Goal: Task Accomplishment & Management: Use online tool/utility

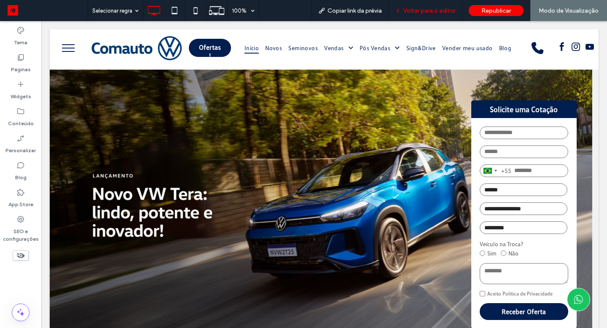
click at [441, 8] on span "Voltar para o editor" at bounding box center [429, 10] width 52 height 7
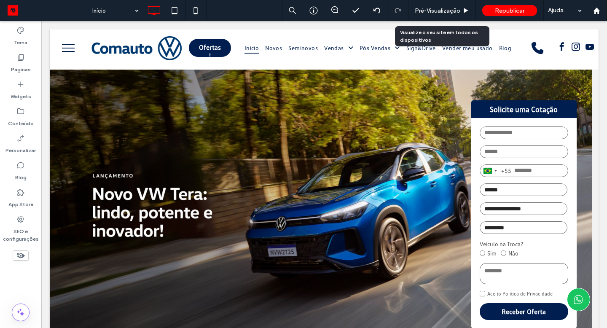
click at [441, 8] on span "Pré-Visualizaçāo" at bounding box center [438, 10] width 46 height 7
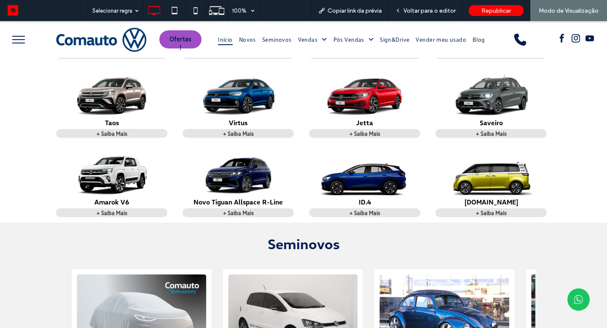
scroll to position [502, 0]
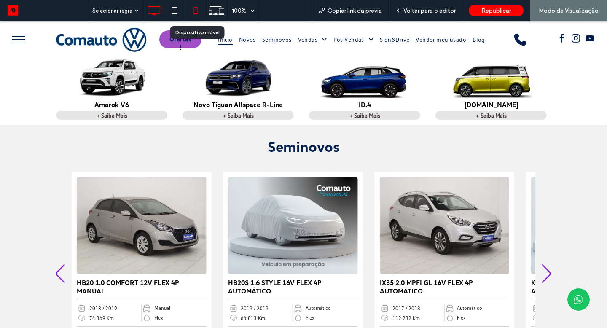
click at [197, 8] on use at bounding box center [196, 10] width 4 height 7
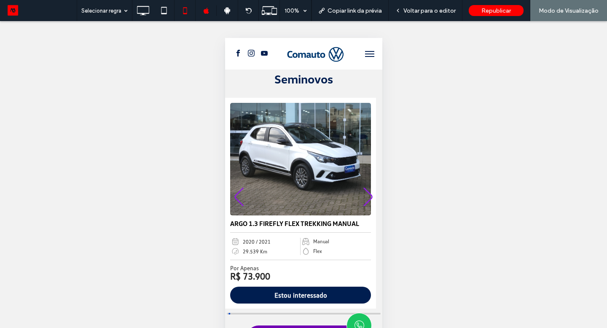
scroll to position [869, 0]
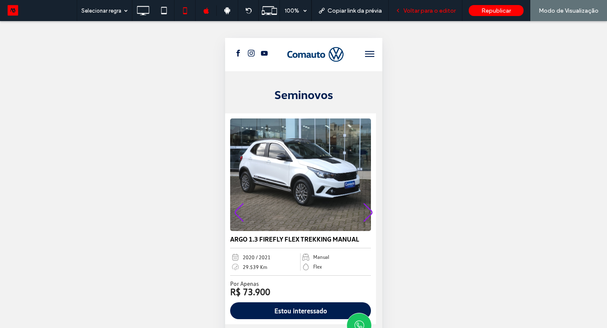
click at [436, 17] on div "Voltar para o editor" at bounding box center [426, 10] width 74 height 21
click at [429, 11] on span "Voltar para o editor" at bounding box center [429, 10] width 52 height 7
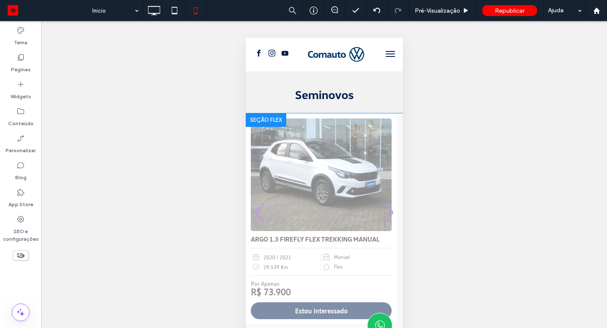
click at [250, 113] on div at bounding box center [265, 119] width 40 height 13
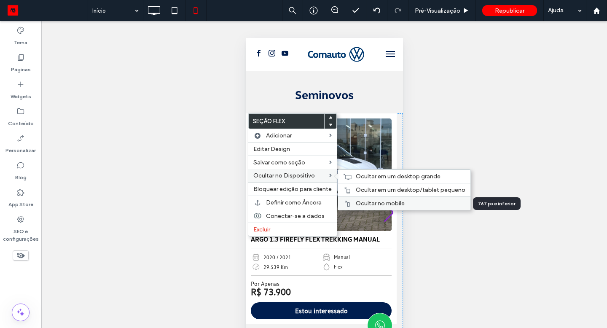
click at [369, 202] on span "Ocultar no mobile" at bounding box center [380, 203] width 49 height 7
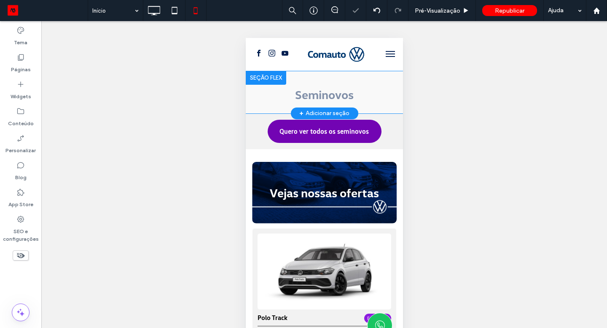
click at [319, 109] on div "+ Adicionar seção" at bounding box center [324, 113] width 50 height 9
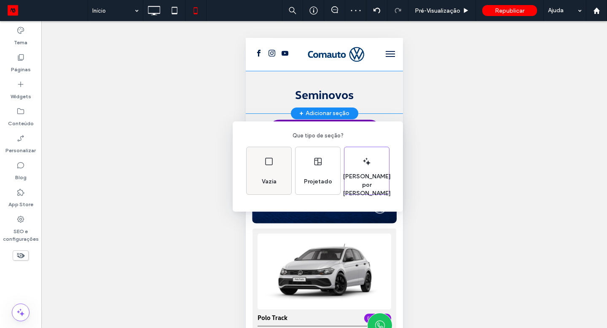
click at [270, 172] on div "Vazia" at bounding box center [268, 181] width 21 height 19
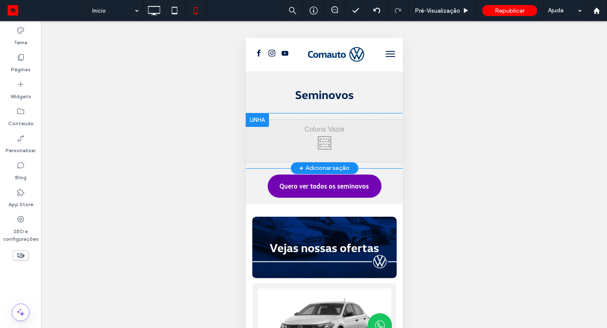
click at [263, 116] on div at bounding box center [256, 119] width 23 height 13
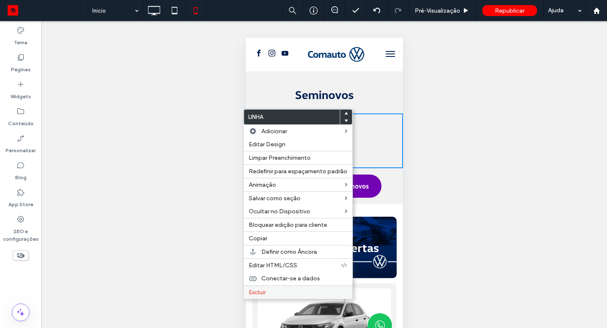
click at [267, 289] on label "Excluir" at bounding box center [298, 292] width 99 height 7
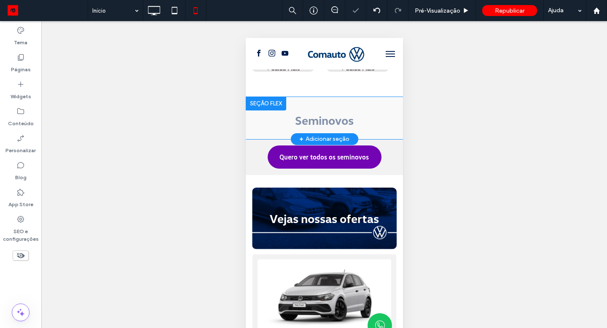
scroll to position [843, 0]
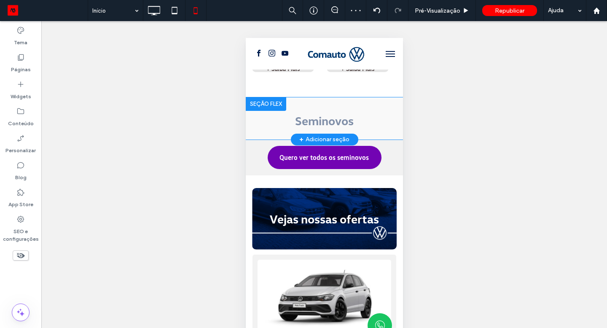
click at [259, 98] on div at bounding box center [265, 103] width 40 height 13
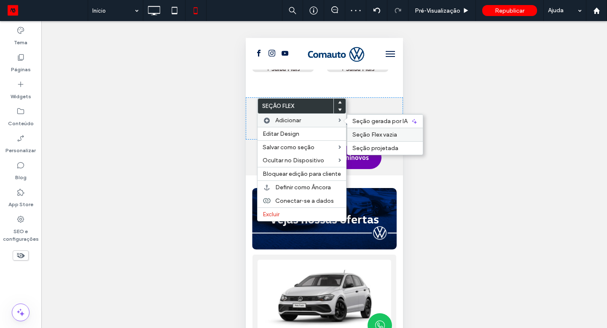
click at [372, 132] on span "Seção Flex vazia" at bounding box center [374, 134] width 45 height 7
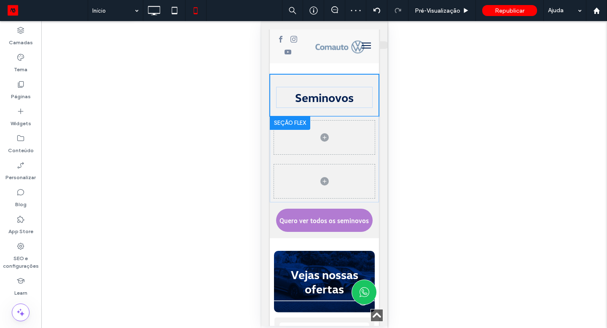
scroll to position [865, 0]
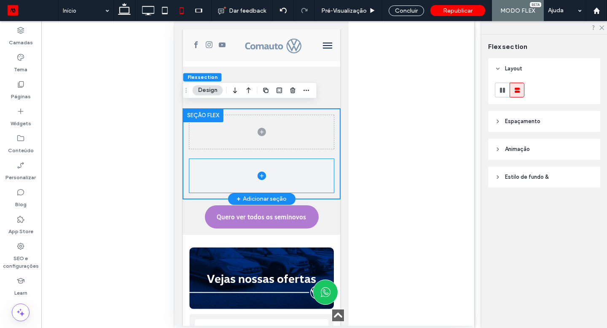
click at [263, 162] on span at bounding box center [261, 176] width 145 height 34
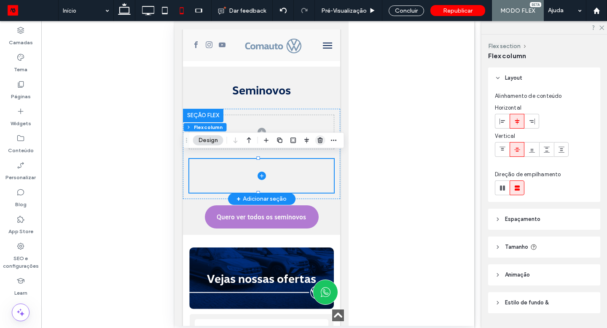
click at [319, 143] on icon "button" at bounding box center [320, 140] width 7 height 7
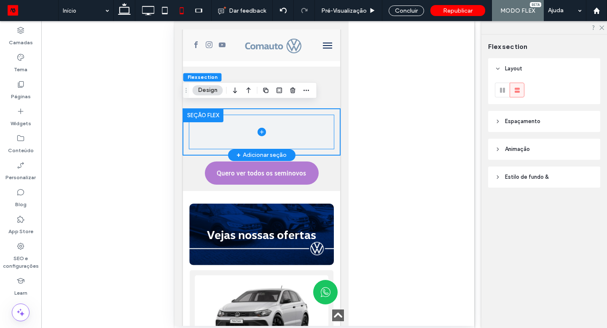
click at [271, 122] on span at bounding box center [261, 132] width 145 height 34
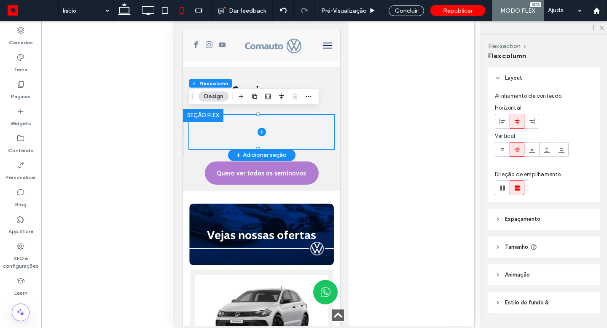
click at [258, 128] on icon at bounding box center [261, 132] width 8 height 8
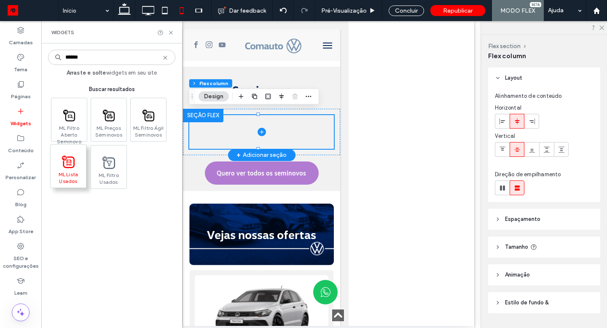
type input "******"
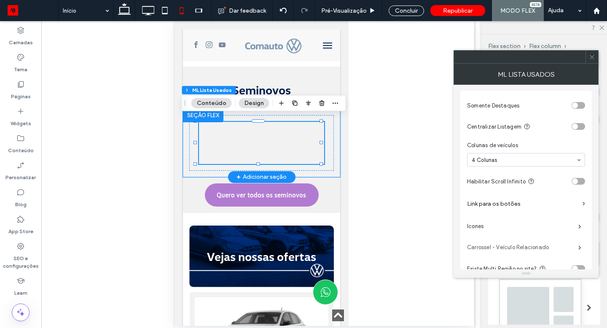
scroll to position [0, 0]
click at [592, 61] on span at bounding box center [592, 57] width 6 height 13
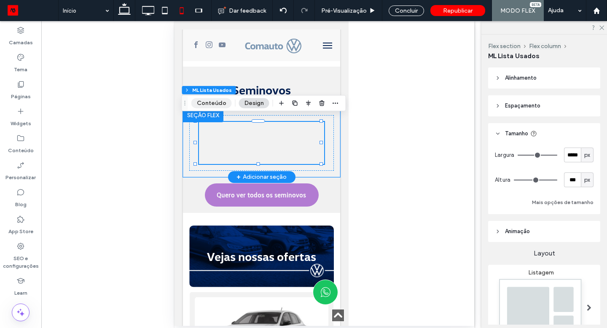
click at [210, 100] on button "Conteúdo" at bounding box center [211, 103] width 40 height 10
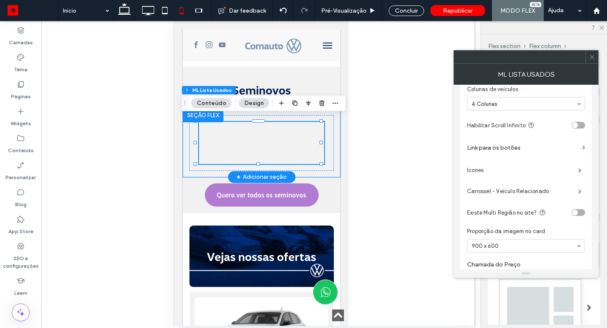
scroll to position [62, 0]
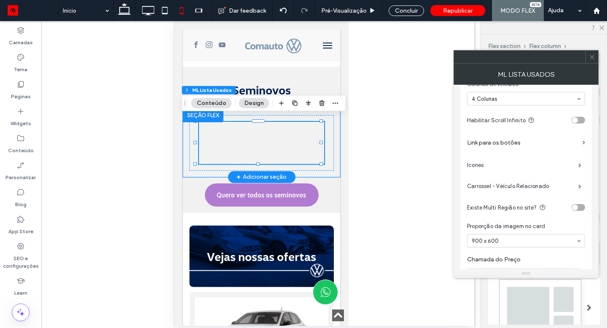
click at [507, 143] on label "Link para os botões" at bounding box center [523, 143] width 112 height 16
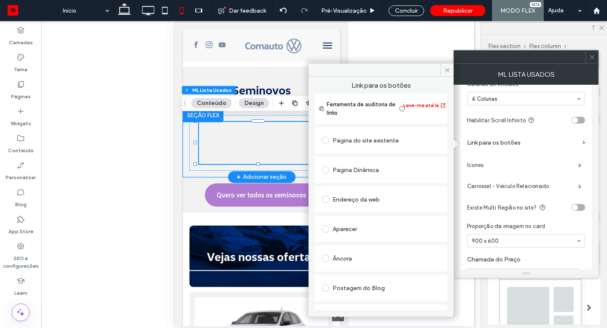
click at [323, 172] on span at bounding box center [326, 170] width 8 height 8
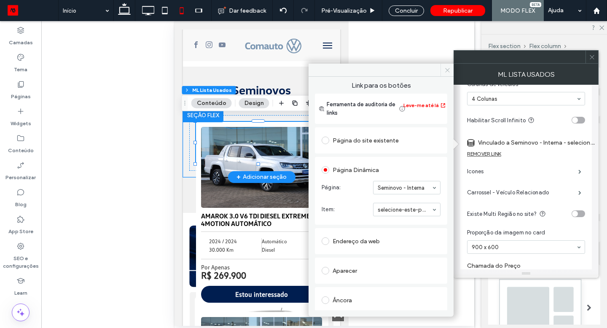
click at [447, 73] on icon at bounding box center [447, 70] width 6 height 6
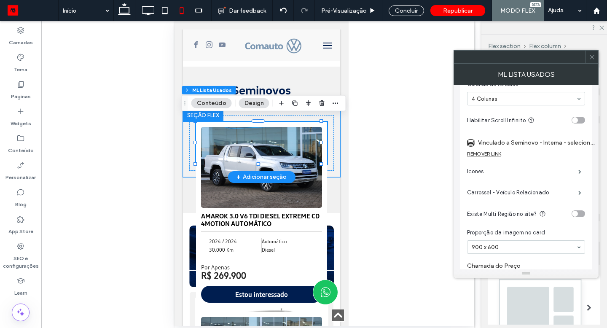
click at [594, 61] on span at bounding box center [592, 57] width 6 height 13
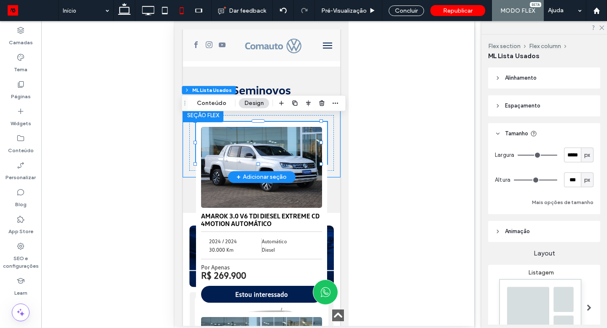
click at [584, 181] on span "px" at bounding box center [587, 180] width 6 height 8
click at [582, 253] on span "A" at bounding box center [582, 254] width 3 height 8
type input "*"
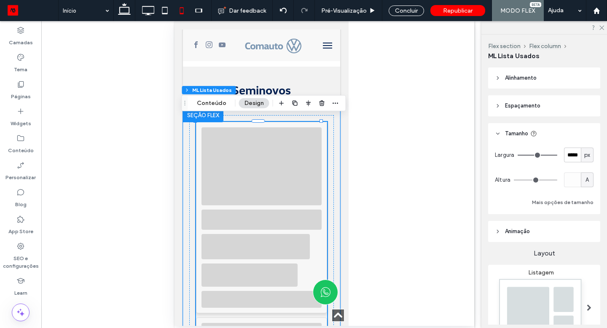
type input "*"
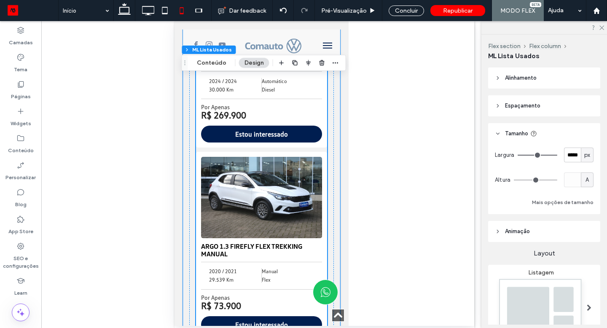
scroll to position [1069, 0]
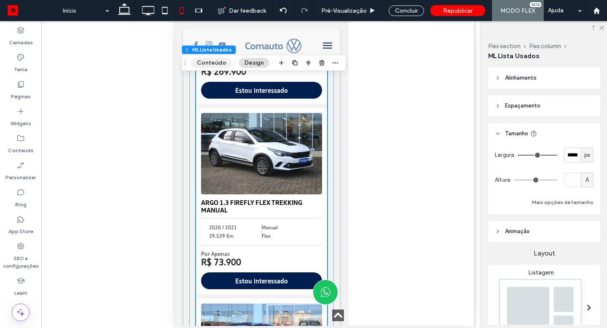
click at [217, 66] on button "Conteúdo" at bounding box center [211, 63] width 40 height 10
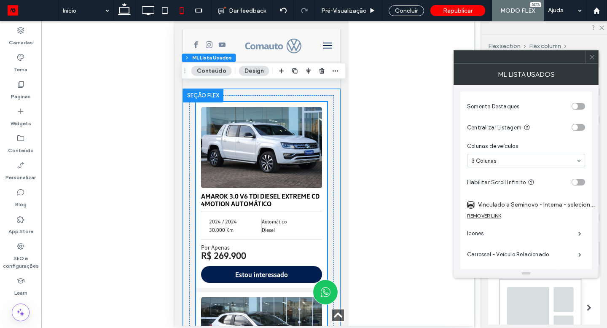
scroll to position [867, 0]
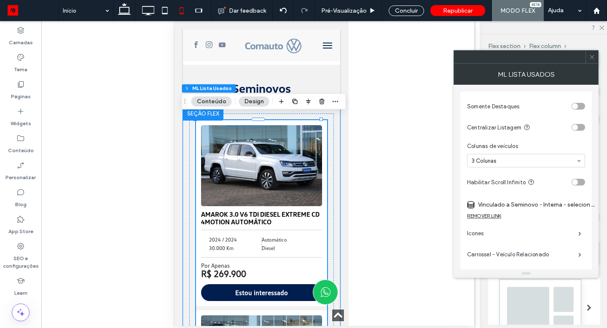
click at [206, 112] on div at bounding box center [203, 113] width 40 height 13
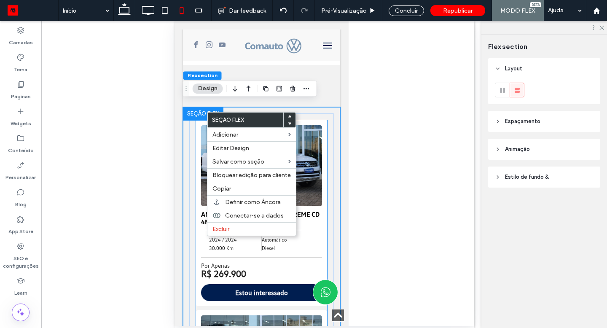
click at [197, 124] on div "Em Oferta AMAROK 3.0 V6 TDI DIESEL EXTREME CD 4MOTION AUTOMÁTICO 2024 / 2024 30…" at bounding box center [261, 213] width 131 height 186
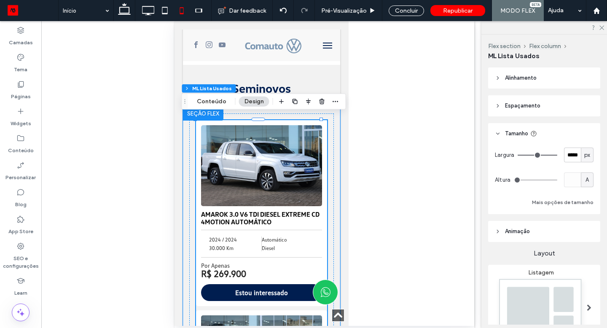
type input "*"
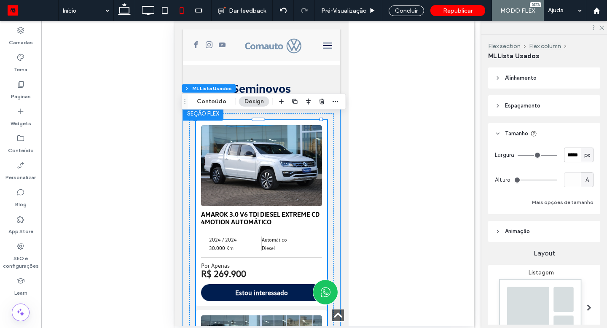
click at [191, 113] on div at bounding box center [203, 113] width 40 height 13
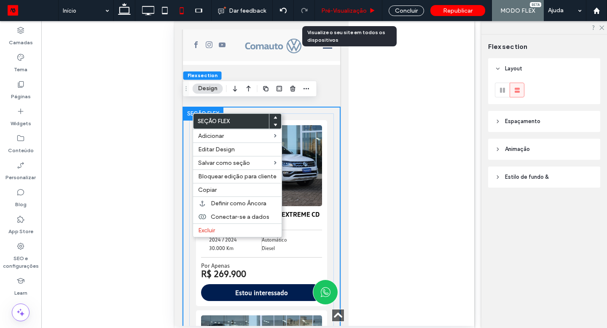
click at [371, 11] on use at bounding box center [373, 10] width 4 height 5
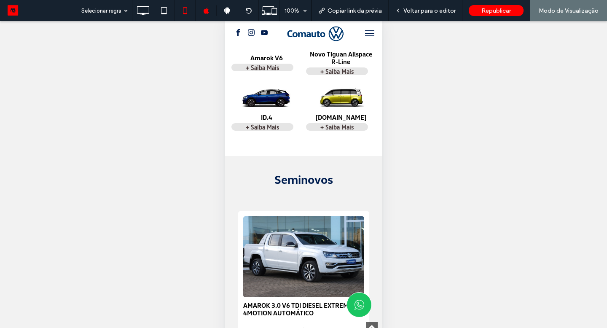
scroll to position [775, 0]
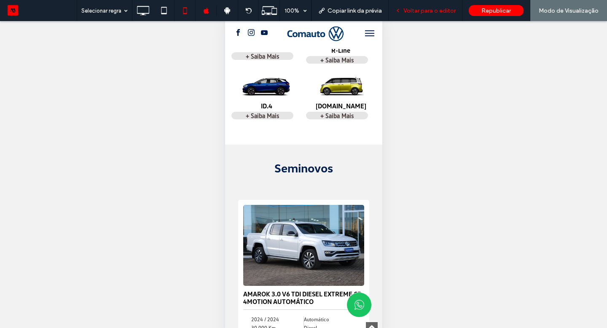
click at [435, 9] on span "Voltar para o editor" at bounding box center [429, 10] width 52 height 7
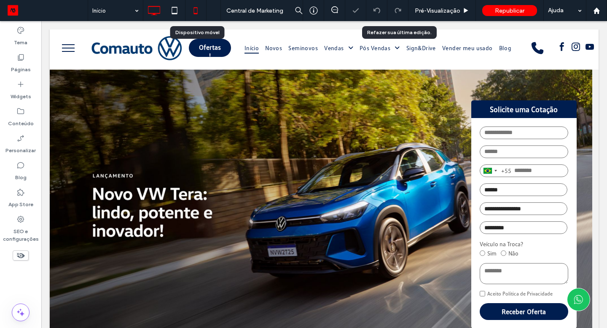
click at [196, 15] on icon at bounding box center [195, 10] width 17 height 17
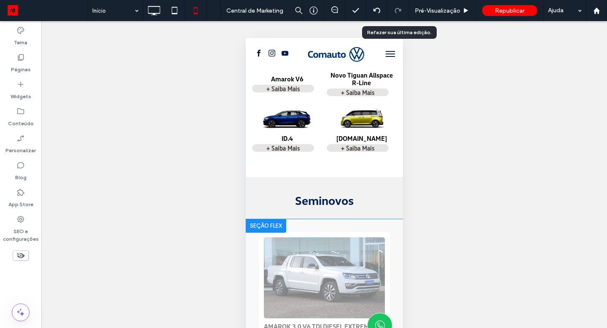
scroll to position [767, 0]
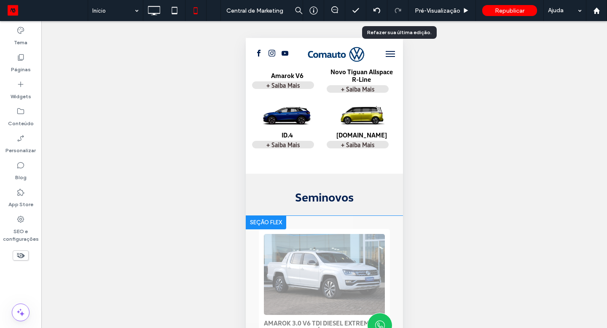
click at [255, 220] on div at bounding box center [265, 222] width 40 height 13
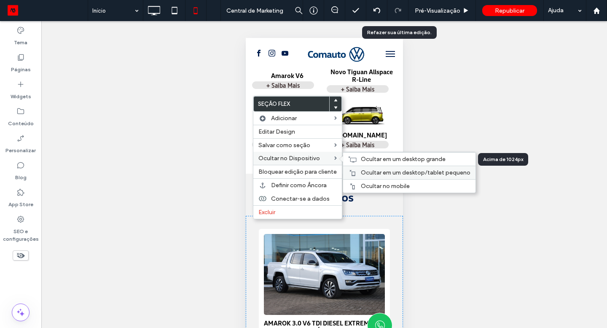
click at [376, 171] on span "Ocultar em um desktop/tablet pequeno" at bounding box center [416, 172] width 110 height 7
click at [369, 159] on span "Ocultar em um desktop grande" at bounding box center [403, 159] width 85 height 7
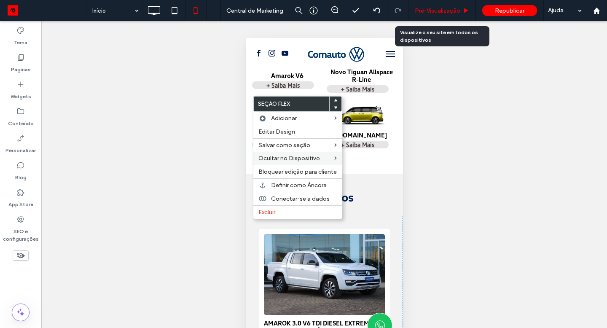
click at [434, 11] on span "Pré-Visualizaçāo" at bounding box center [438, 10] width 46 height 7
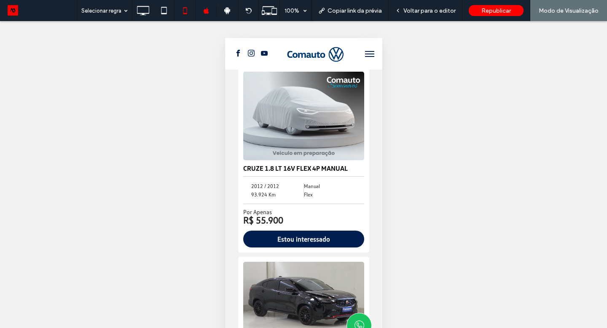
scroll to position [2263, 0]
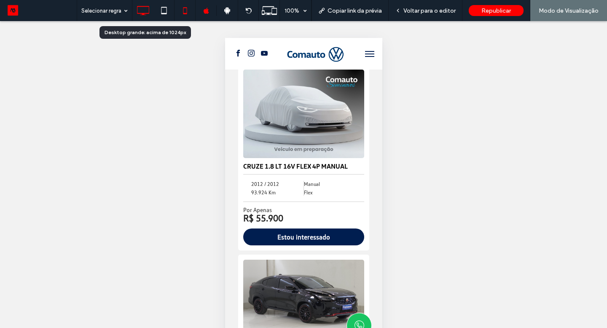
click at [142, 12] on icon at bounding box center [142, 10] width 17 height 17
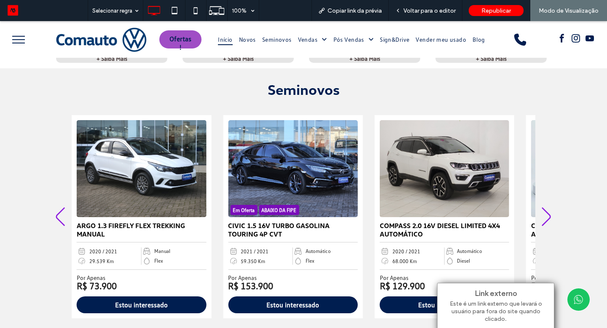
scroll to position [559, 0]
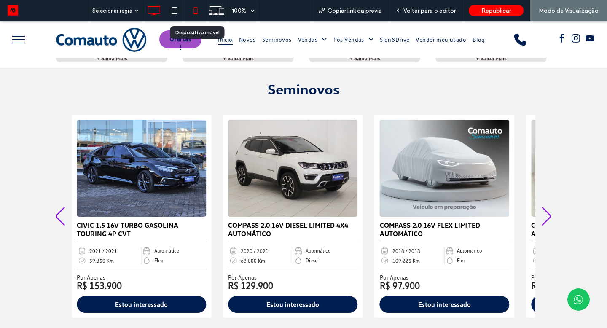
click at [200, 10] on icon at bounding box center [195, 10] width 17 height 17
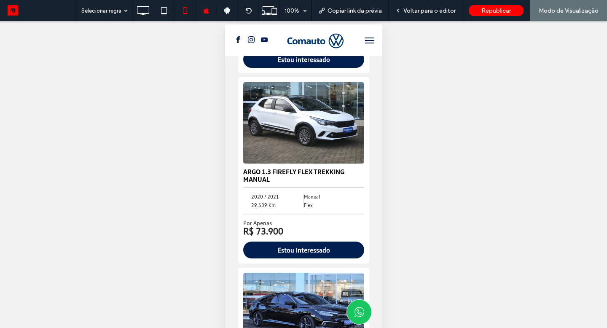
scroll to position [1096, 0]
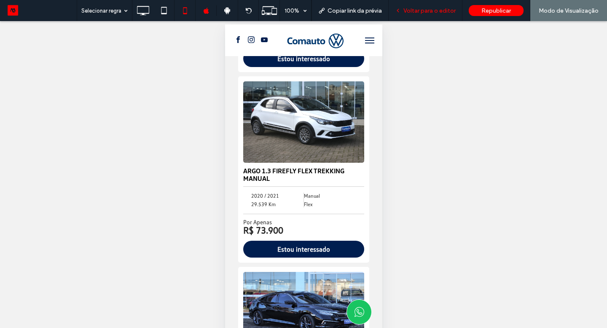
click at [419, 8] on span "Voltar para o editor" at bounding box center [429, 10] width 52 height 7
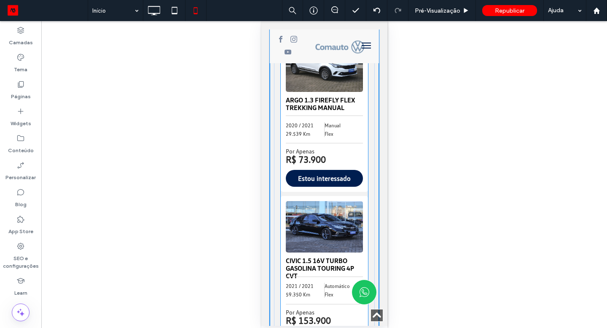
scroll to position [1149, 0]
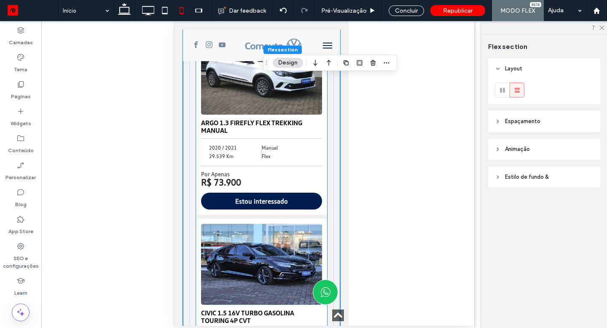
click at [201, 153] on div "2020 / 2021 29.539 Km Manual Flex" at bounding box center [261, 152] width 121 height 28
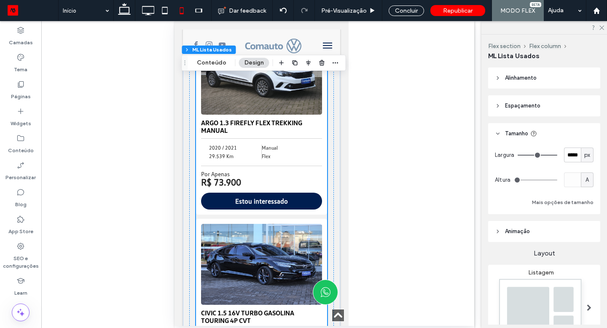
type input "*"
click at [206, 66] on button "Conteúdo" at bounding box center [211, 63] width 40 height 10
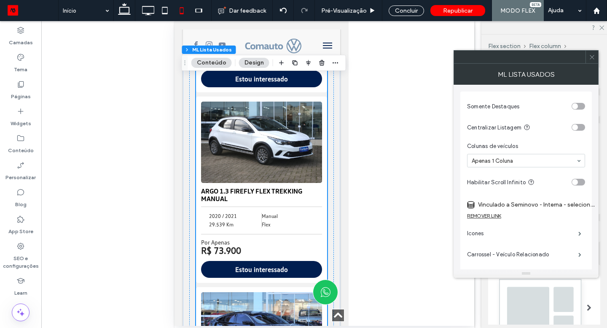
scroll to position [1085, 0]
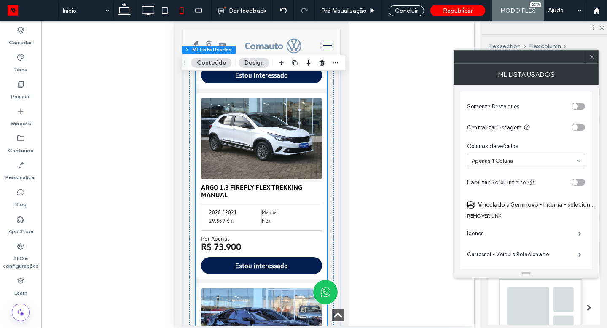
click at [540, 164] on div at bounding box center [525, 160] width 117 height 13
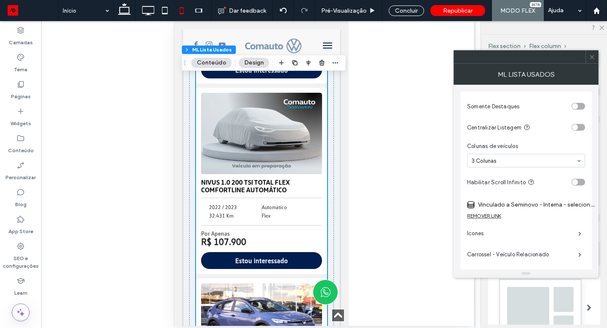
scroll to position [5330, 0]
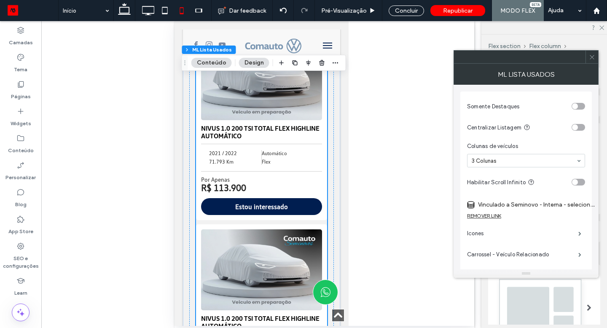
click at [596, 60] on div at bounding box center [591, 57] width 13 height 13
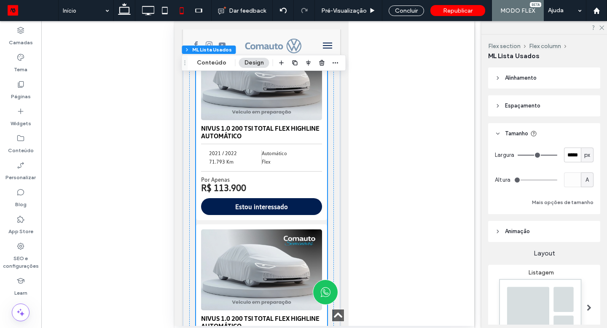
click at [585, 183] on span "A" at bounding box center [586, 180] width 3 height 8
click at [583, 195] on span "px" at bounding box center [583, 195] width 6 height 8
type input "*****"
type input "*******"
type input "*"
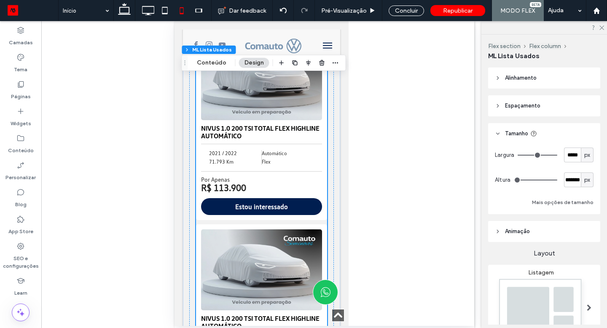
type input "*"
type input "*****"
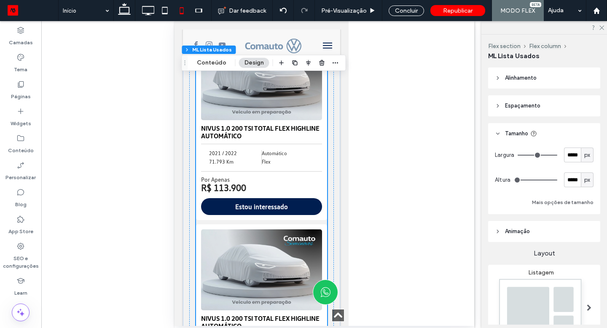
type input "*****"
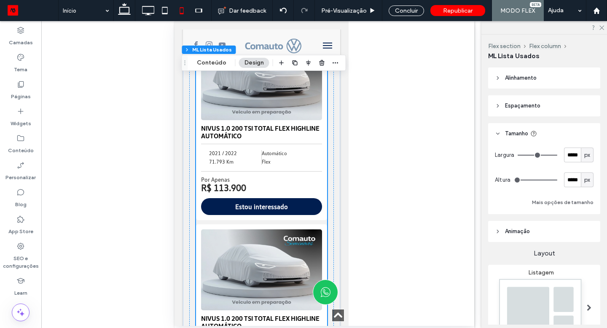
type input "*****"
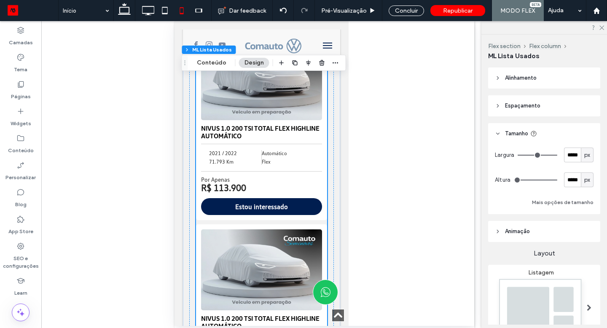
type input "*****"
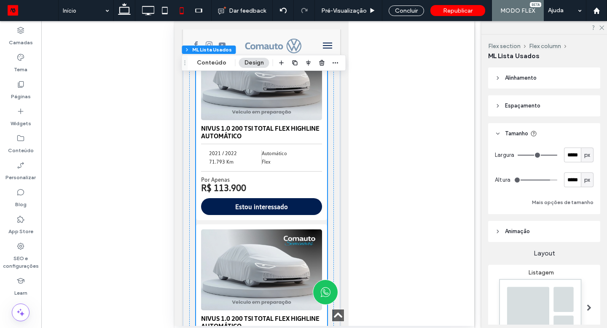
type input "*****"
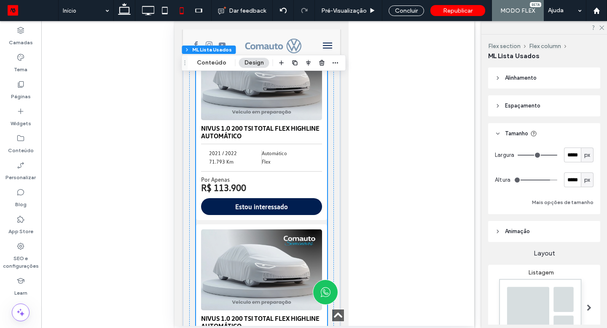
type input "*****"
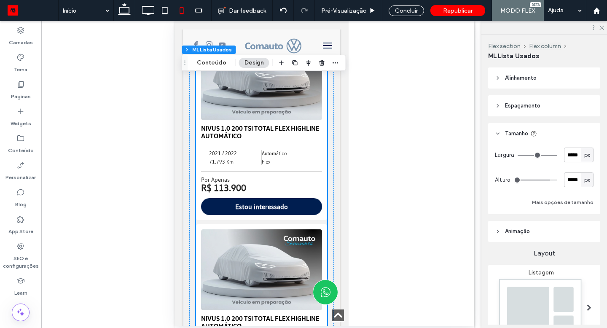
type input "*****"
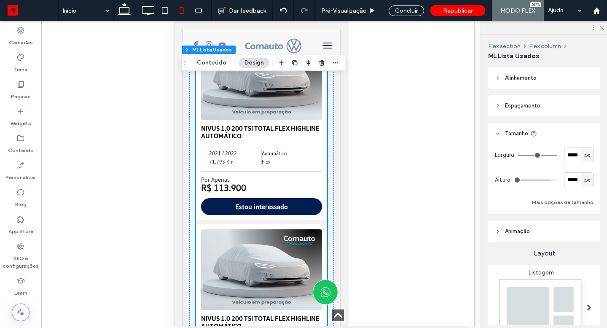
type input "*****"
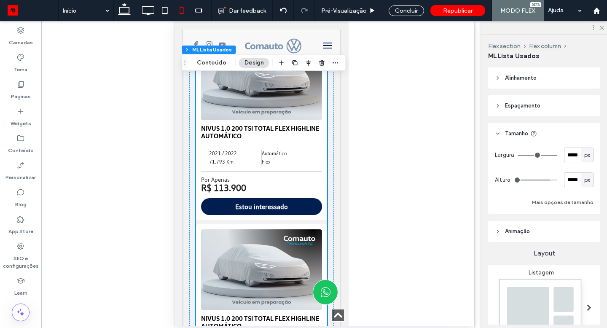
type input "*****"
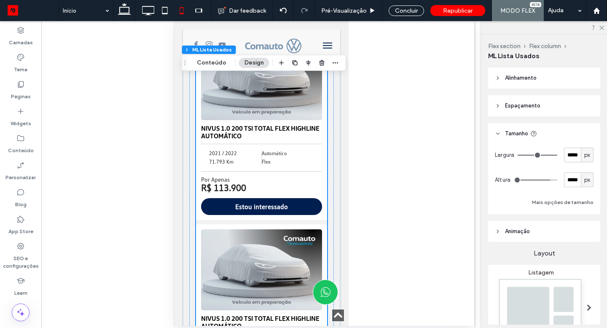
type input "*****"
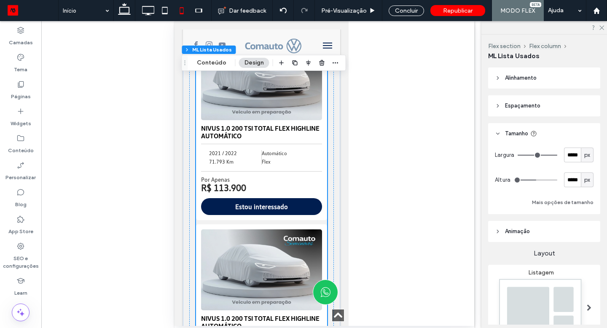
type input "*****"
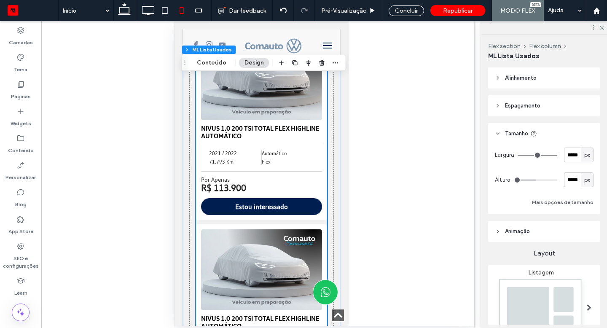
type input "*****"
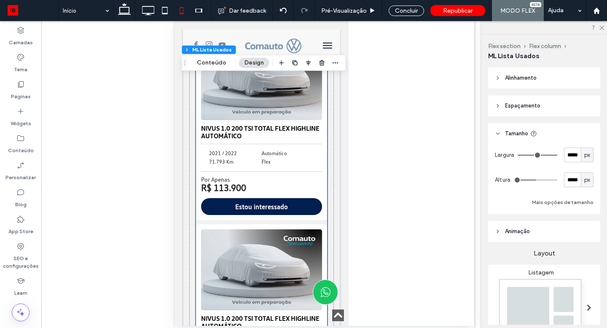
type input "*****"
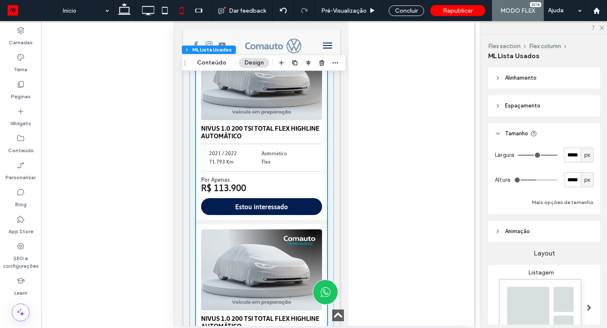
type input "*****"
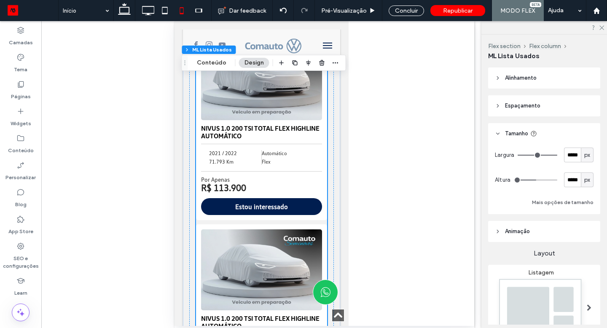
type input "*****"
type input "****"
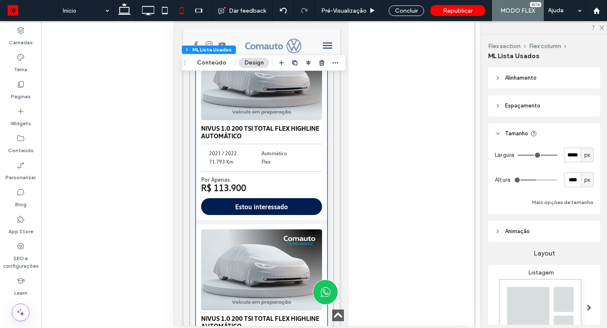
type input "****"
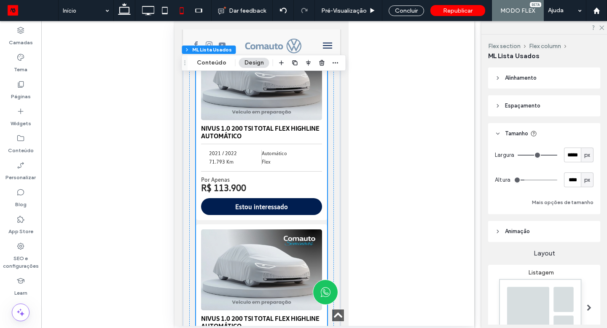
type input "****"
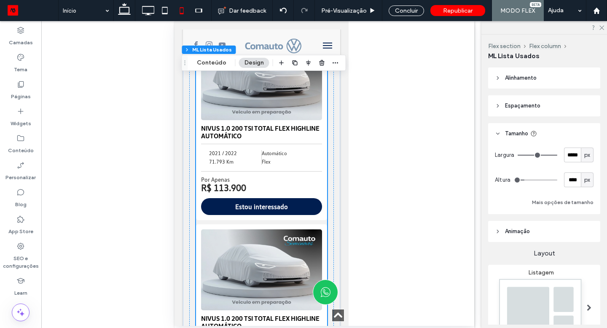
type input "****"
drag, startPoint x: 547, startPoint y: 179, endPoint x: 522, endPoint y: 180, distance: 24.9
type input "****"
click at [522, 180] on input "range" at bounding box center [535, 180] width 43 height 1
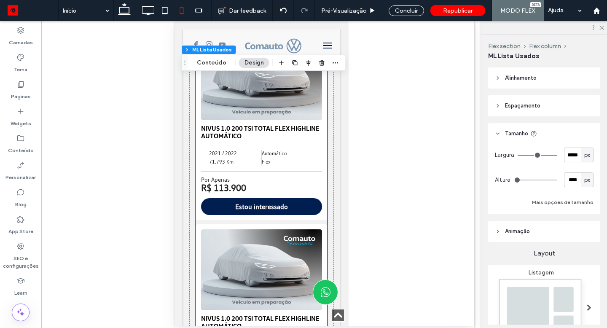
type input "*"
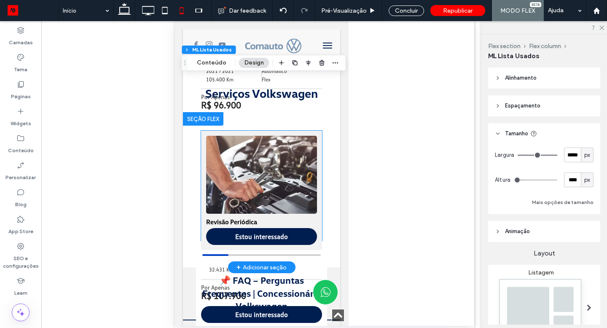
scroll to position [4828, 0]
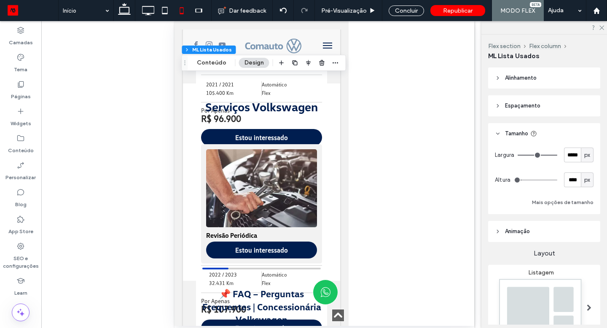
click at [585, 178] on span "px" at bounding box center [587, 180] width 6 height 8
click at [580, 260] on div "A" at bounding box center [583, 253] width 12 height 15
type input "*"
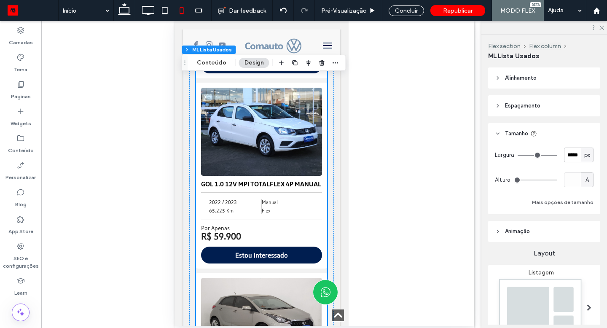
scroll to position [2951, 0]
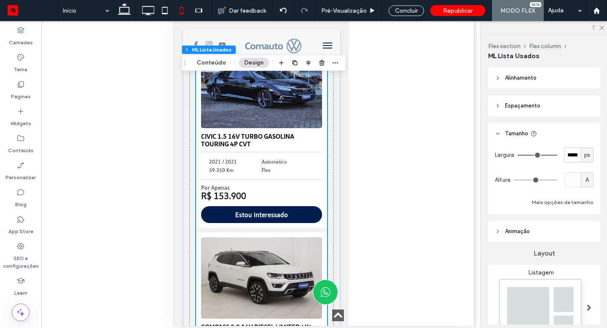
scroll to position [1228, 0]
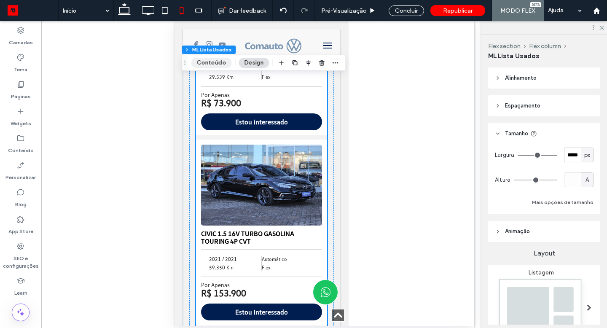
click at [217, 63] on button "Conteúdo" at bounding box center [211, 63] width 40 height 10
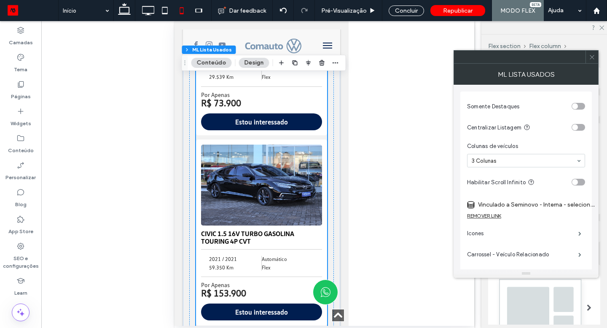
scroll to position [1239, 0]
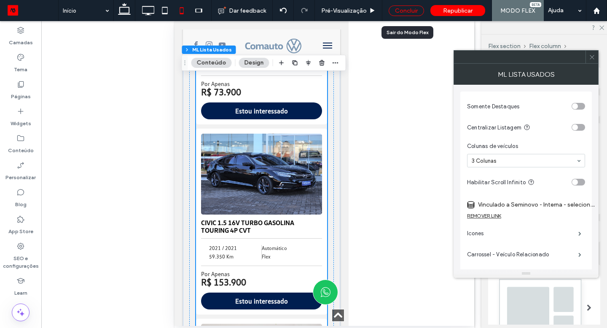
click at [399, 11] on div "Concluir" at bounding box center [406, 10] width 35 height 11
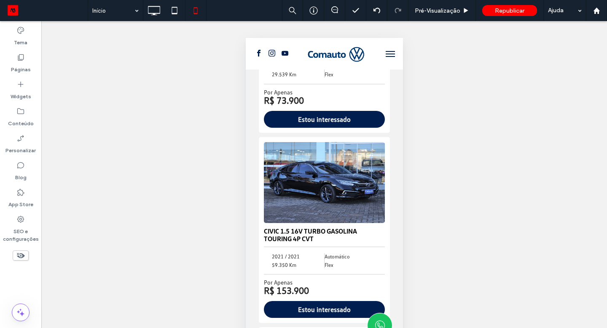
scroll to position [1209, 0]
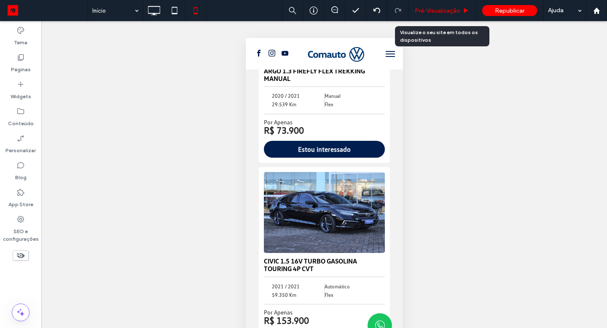
click at [415, 9] on span "Pré-Visualizaçāo" at bounding box center [438, 10] width 46 height 7
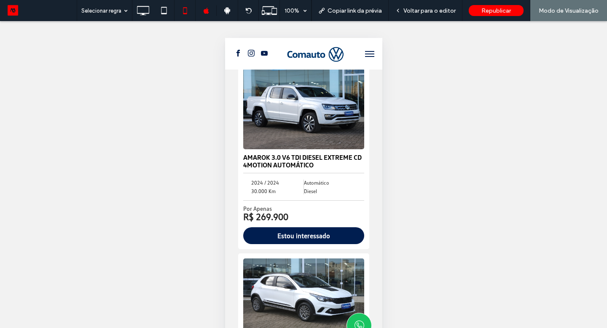
scroll to position [918, 0]
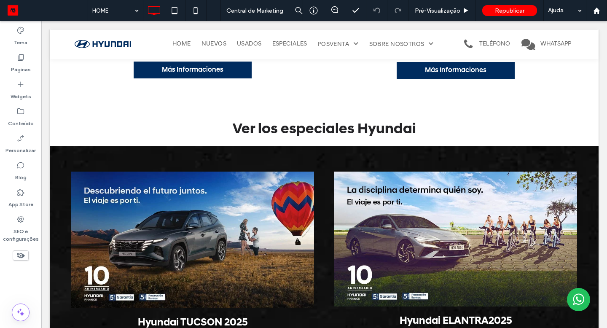
scroll to position [843, 0]
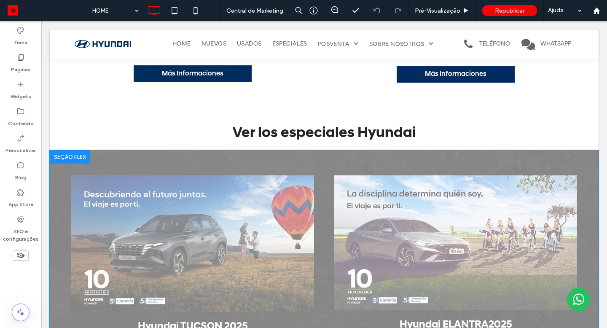
click at [58, 154] on div at bounding box center [70, 156] width 40 height 13
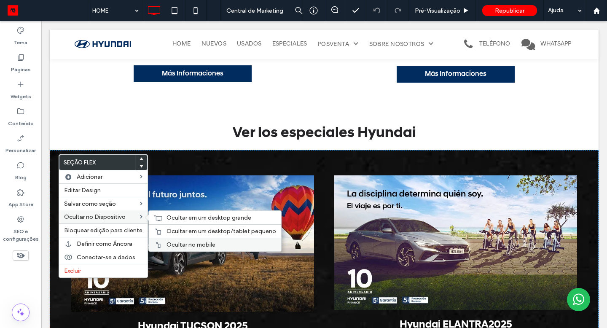
click at [163, 242] on div "Ocultar no mobile" at bounding box center [215, 244] width 132 height 13
click at [166, 231] on span "Ocultar em um desktop/tablet pequeno" at bounding box center [221, 231] width 110 height 7
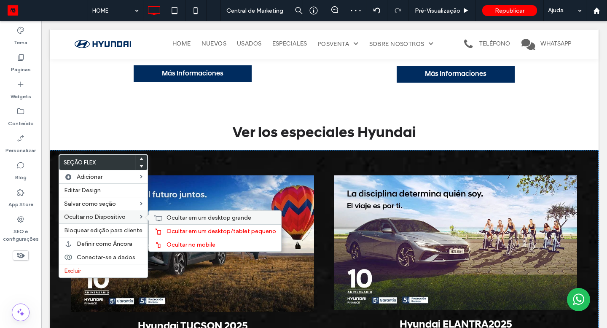
click at [172, 221] on span "Ocultar em um desktop grande" at bounding box center [208, 217] width 85 height 7
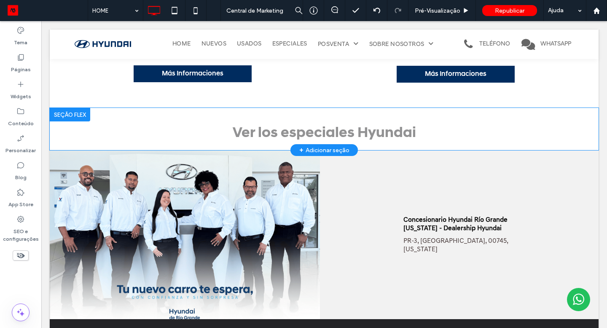
click at [75, 113] on div at bounding box center [70, 114] width 40 height 13
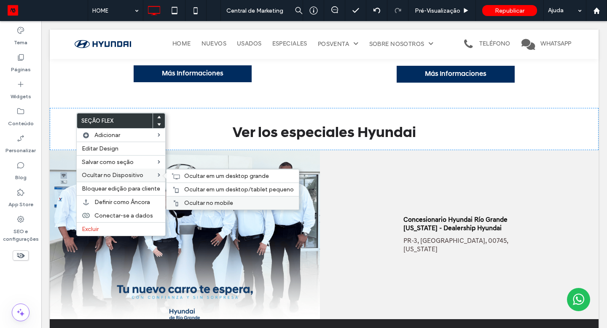
click at [175, 202] on use at bounding box center [176, 203] width 5 height 6
click at [179, 193] on div "Ocultar em um desktop/tablet pequeno" at bounding box center [232, 189] width 132 height 13
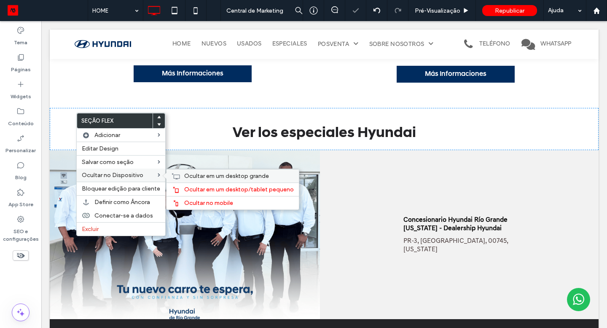
click at [182, 178] on div "Ocultar em um desktop grande" at bounding box center [232, 175] width 132 height 13
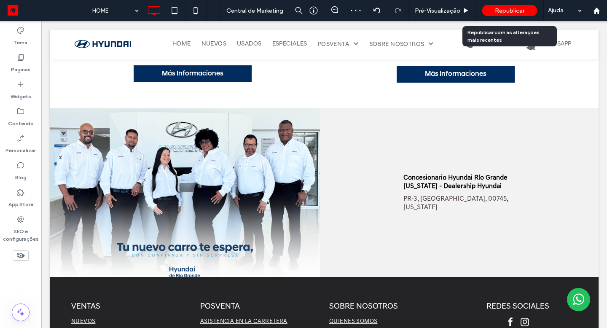
click at [493, 13] on div "Republicar" at bounding box center [509, 10] width 55 height 11
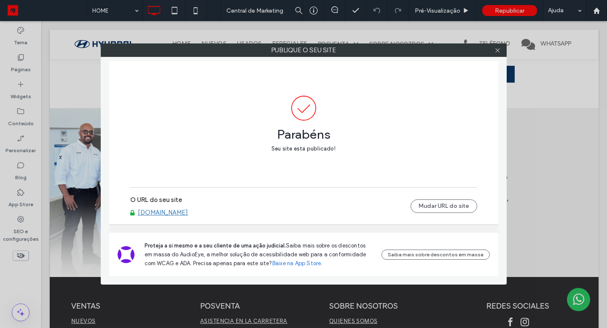
click at [188, 212] on link "www.hyundaideriogrande.com" at bounding box center [163, 213] width 50 height 8
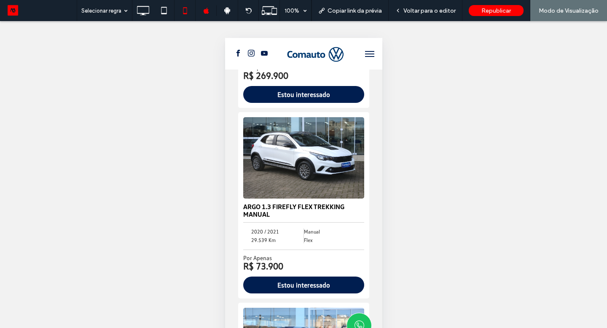
scroll to position [1086, 0]
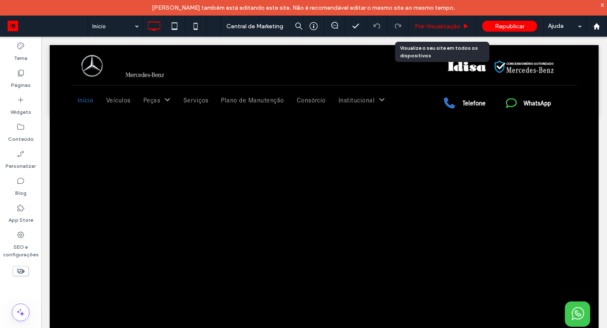
click at [430, 28] on span "Pré-Visualizaçāo" at bounding box center [438, 26] width 46 height 7
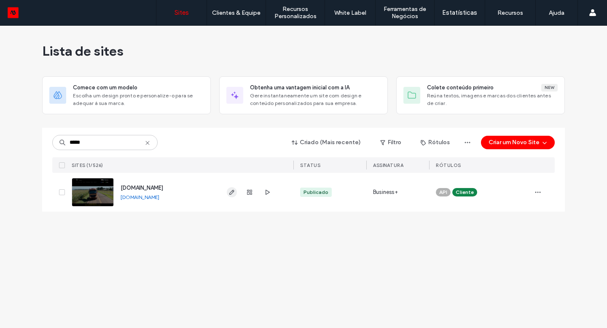
type input "*****"
click at [230, 195] on icon "button" at bounding box center [231, 192] width 7 height 7
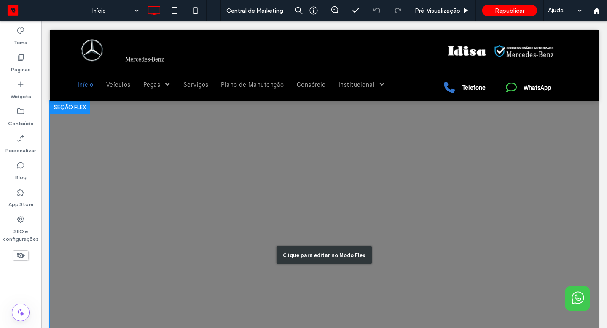
click at [244, 172] on div "Clique para editar no Modo Flex" at bounding box center [324, 255] width 549 height 309
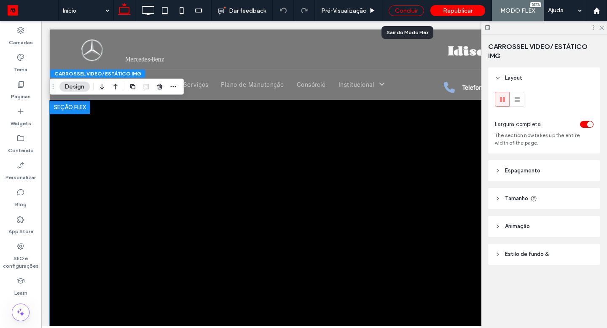
click at [410, 14] on div "Concluir" at bounding box center [406, 10] width 35 height 11
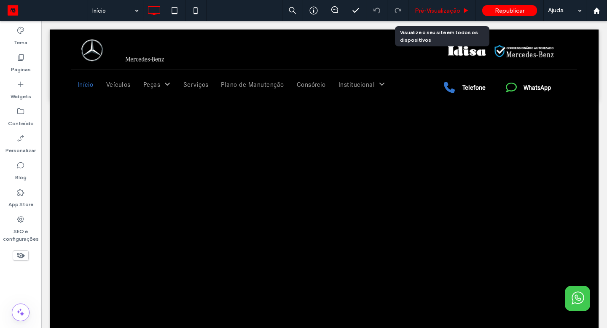
click at [432, 11] on span "Pré-Visualizaçāo" at bounding box center [438, 10] width 46 height 7
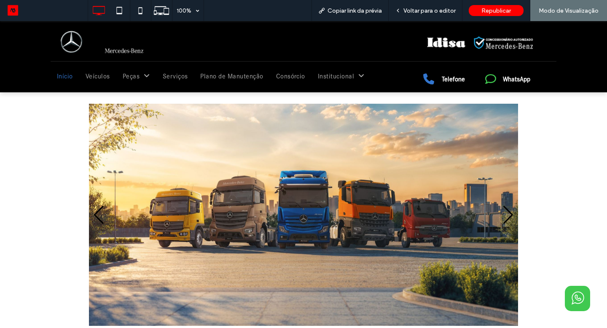
scroll to position [402, 0]
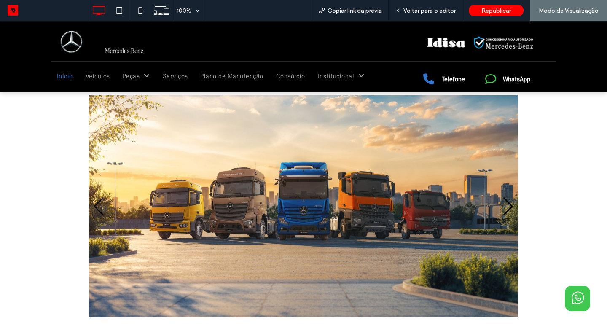
scroll to position [413, 0]
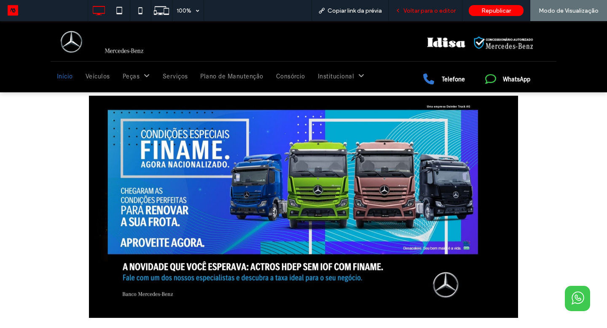
click at [432, 13] on span "Voltar para o editor" at bounding box center [429, 10] width 52 height 7
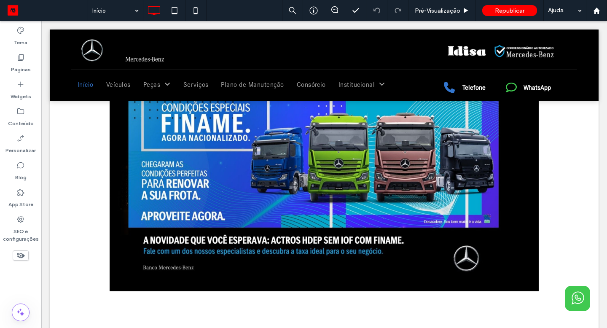
scroll to position [389, 0]
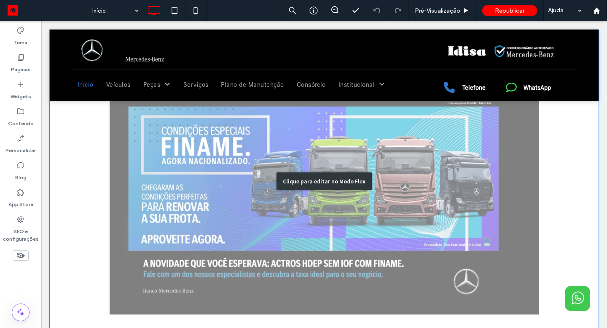
click at [344, 256] on div "Clique para editar no Modo Flex" at bounding box center [324, 181] width 549 height 323
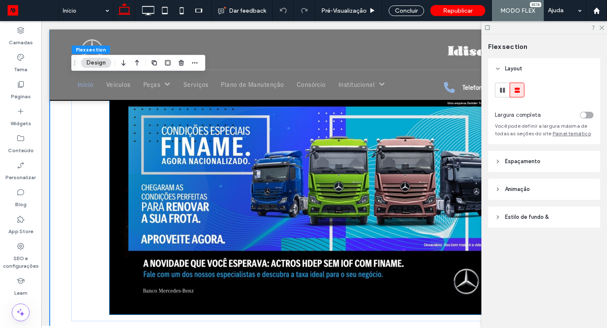
click at [344, 256] on img "3 / 8" at bounding box center [324, 203] width 429 height 222
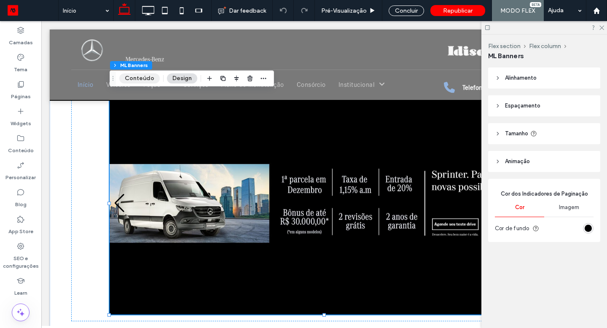
click at [126, 78] on button "Conteúdo" at bounding box center [139, 78] width 40 height 10
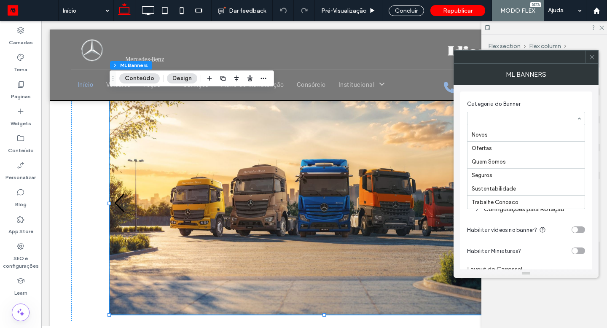
scroll to position [152, 0]
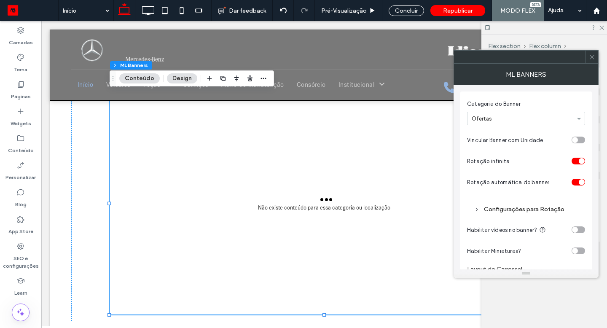
click at [594, 59] on icon at bounding box center [592, 57] width 6 height 6
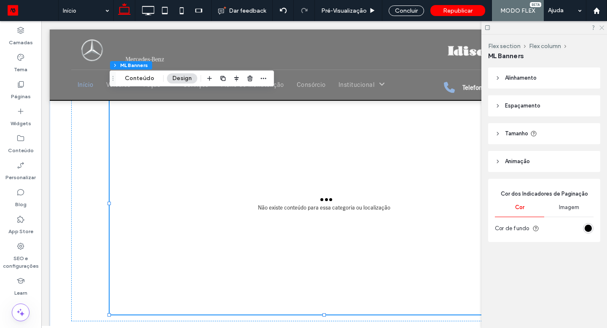
click at [603, 28] on icon at bounding box center [601, 26] width 5 height 5
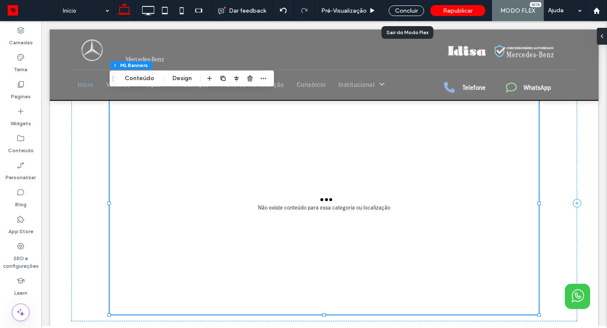
click at [411, 19] on div "Concluir" at bounding box center [406, 10] width 48 height 21
click at [414, 10] on div "Concluir" at bounding box center [406, 10] width 35 height 11
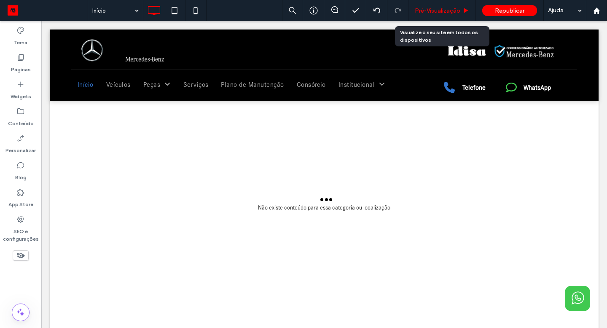
click at [442, 9] on span "Pré-Visualizaçāo" at bounding box center [438, 10] width 46 height 7
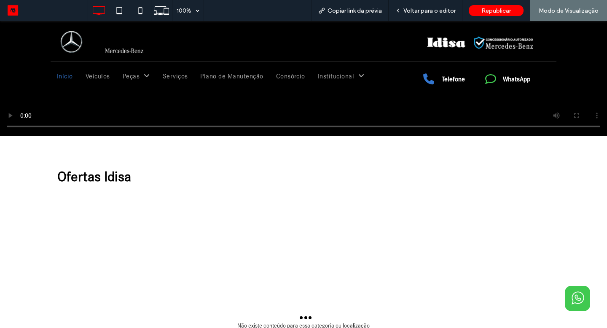
scroll to position [344, 0]
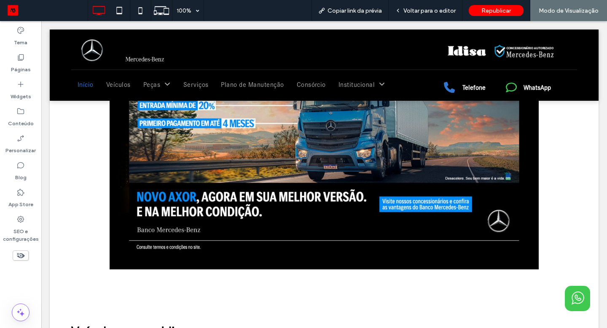
scroll to position [441, 0]
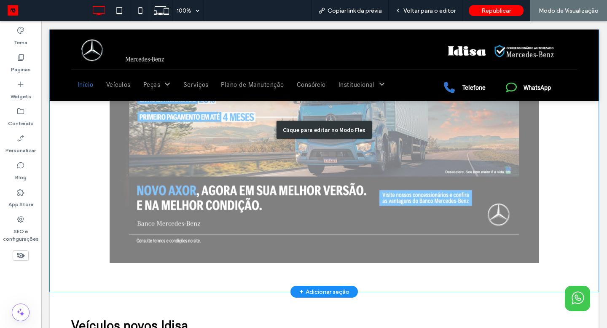
click at [282, 199] on div "Clique para editar no Modo Flex" at bounding box center [324, 129] width 549 height 323
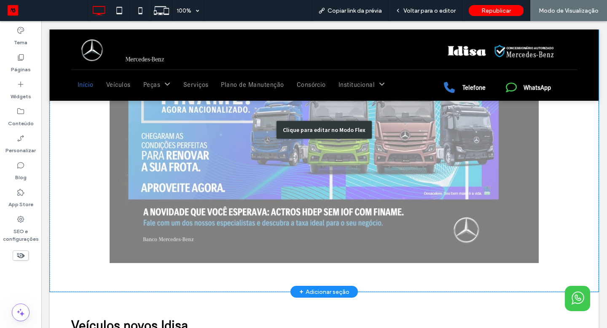
click at [282, 199] on div "Clique para editar no Modo Flex" at bounding box center [324, 129] width 549 height 323
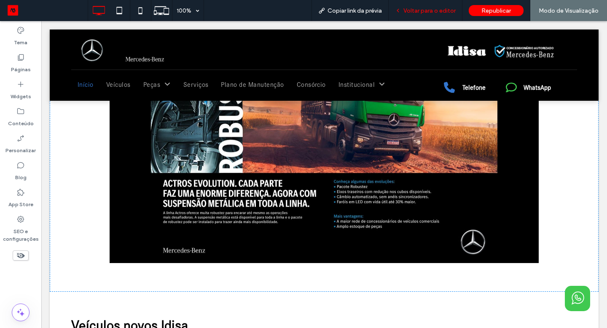
click at [434, 12] on span "Voltar para o editor" at bounding box center [429, 10] width 52 height 7
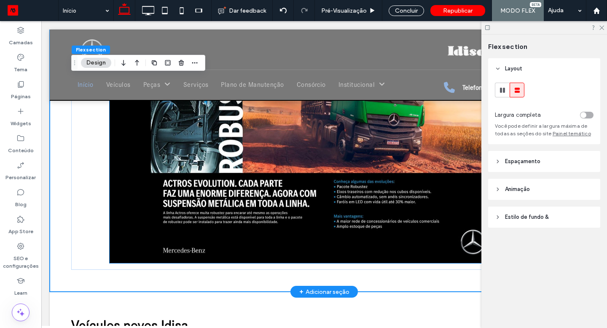
click at [262, 179] on img "3 / 4" at bounding box center [324, 152] width 429 height 222
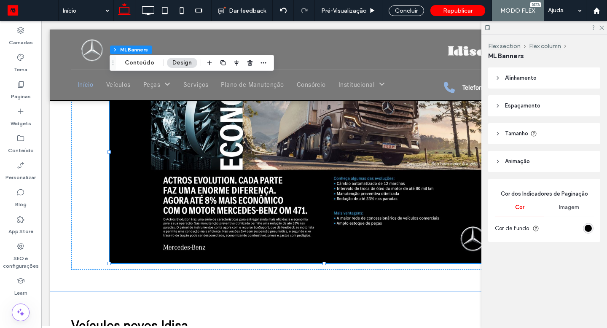
click at [139, 56] on div "Flex section Flex column ML Banners Conteúdo Design" at bounding box center [192, 63] width 164 height 16
click at [136, 62] on button "Conteúdo" at bounding box center [139, 63] width 40 height 10
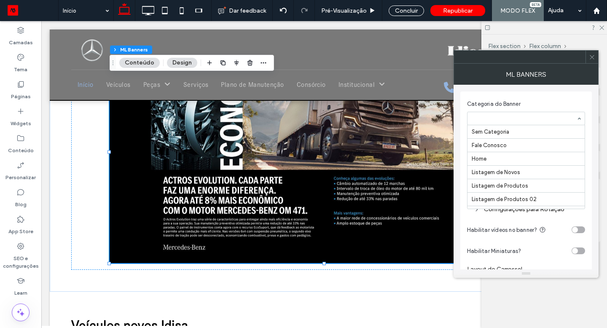
scroll to position [153, 0]
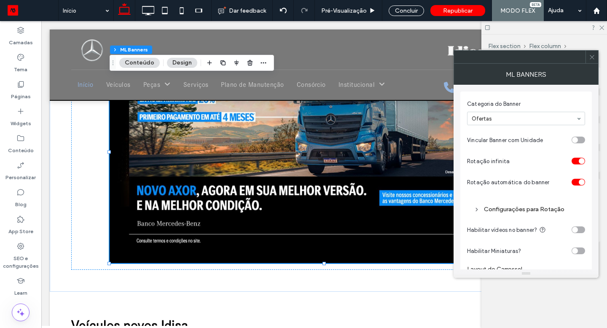
click at [591, 61] on span at bounding box center [592, 57] width 6 height 13
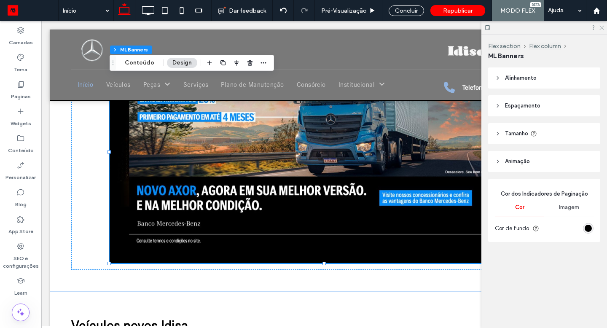
click at [599, 29] on icon at bounding box center [601, 26] width 5 height 5
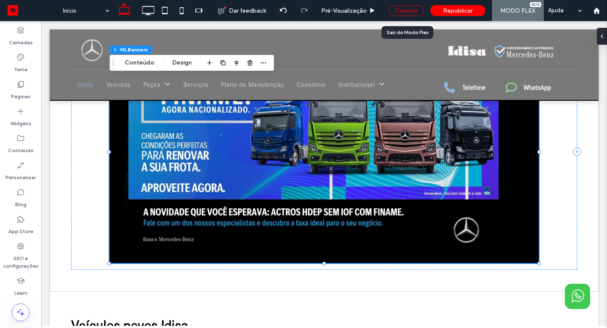
click at [402, 5] on div "Concluir" at bounding box center [406, 10] width 35 height 11
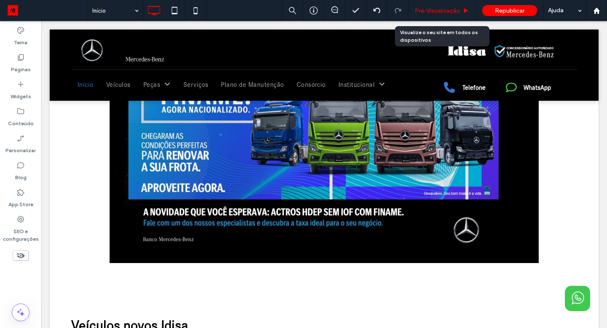
click at [430, 7] on span "Pré-Visualizaçāo" at bounding box center [438, 10] width 46 height 7
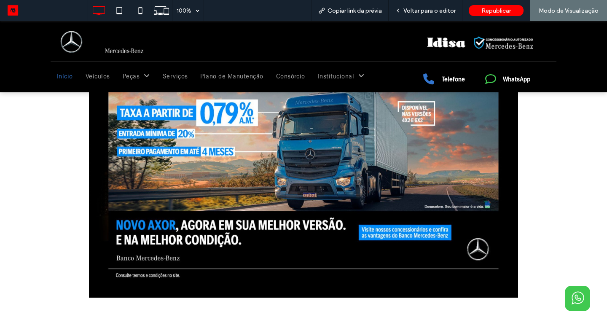
scroll to position [419, 0]
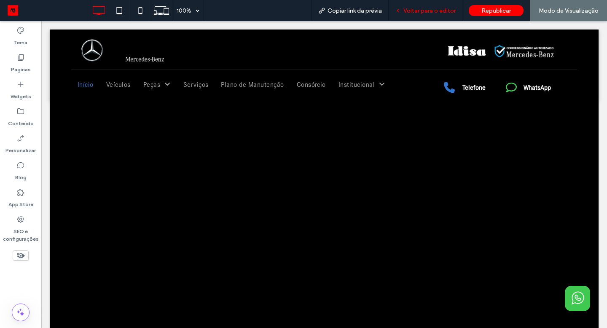
click at [448, 13] on span "Voltar para o editor" at bounding box center [429, 10] width 52 height 7
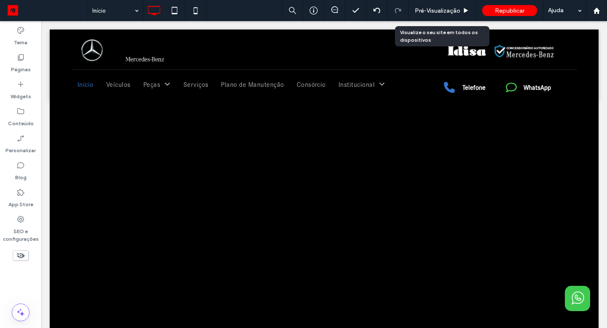
click at [448, 13] on span "Pré-Visualizaçāo" at bounding box center [438, 10] width 46 height 7
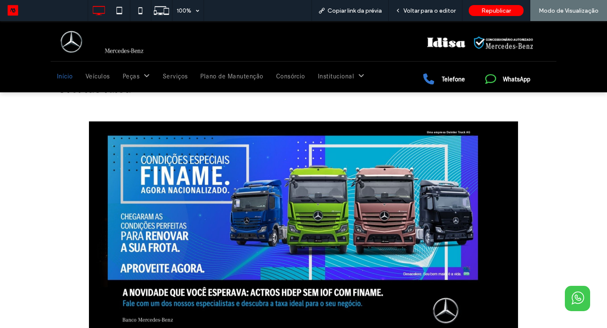
scroll to position [376, 0]
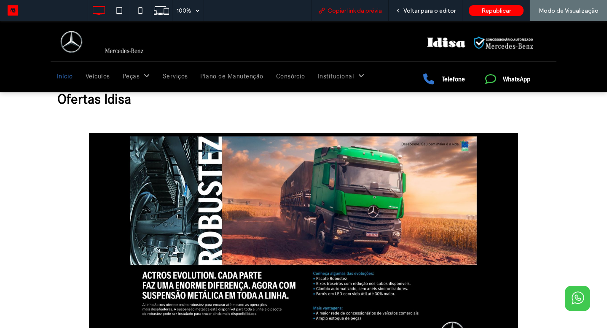
click at [360, 6] on div "Copiar link da prévia" at bounding box center [349, 10] width 77 height 21
click at [352, 8] on span "Copiar link da prévia" at bounding box center [355, 10] width 54 height 7
